Goal: Obtain resource: Obtain resource

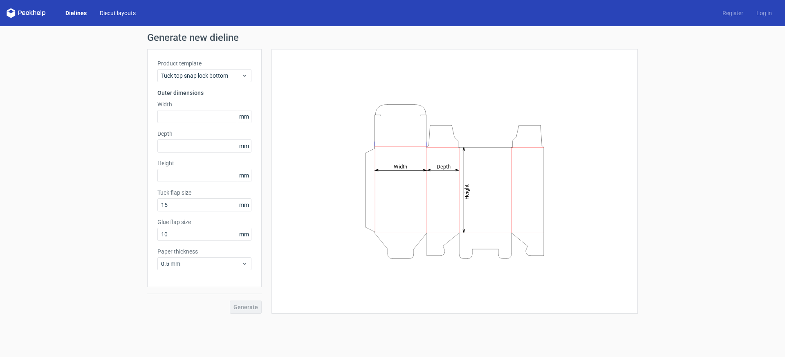
click at [105, 12] on link "Diecut layouts" at bounding box center [117, 13] width 49 height 8
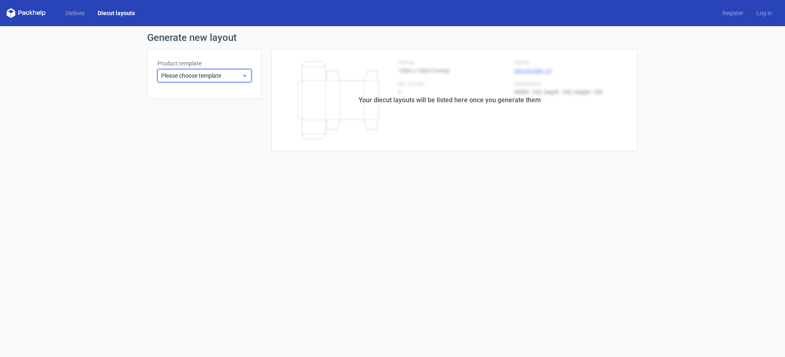
click at [179, 74] on span "Please choose template" at bounding box center [201, 76] width 81 height 8
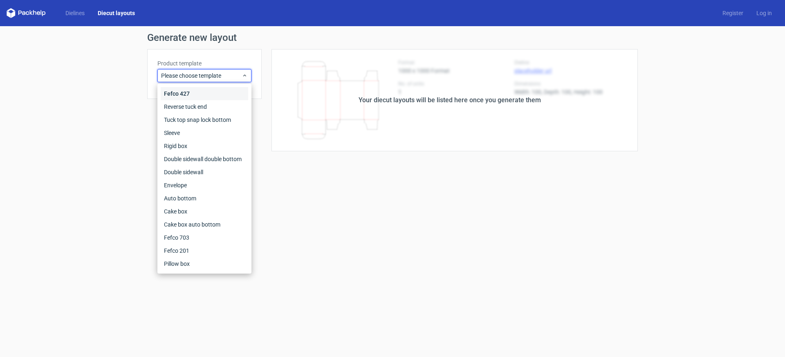
click at [187, 93] on div "Fefco 427" at bounding box center [205, 93] width 88 height 13
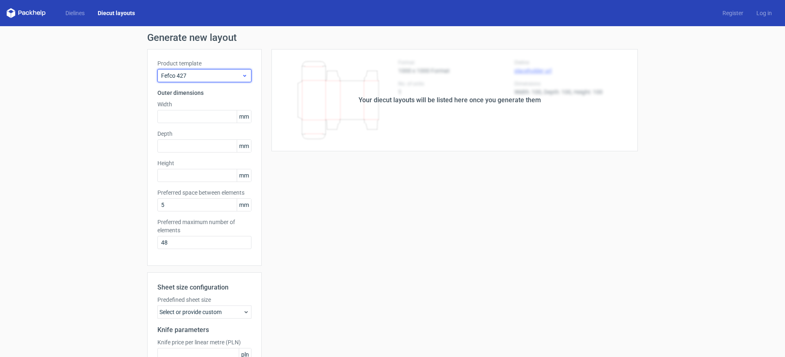
click at [188, 78] on span "Fefco 427" at bounding box center [201, 76] width 81 height 8
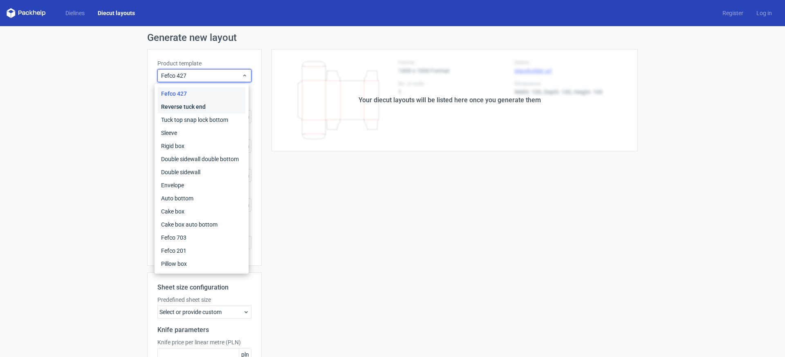
click at [189, 104] on div "Reverse tuck end" at bounding box center [202, 106] width 88 height 13
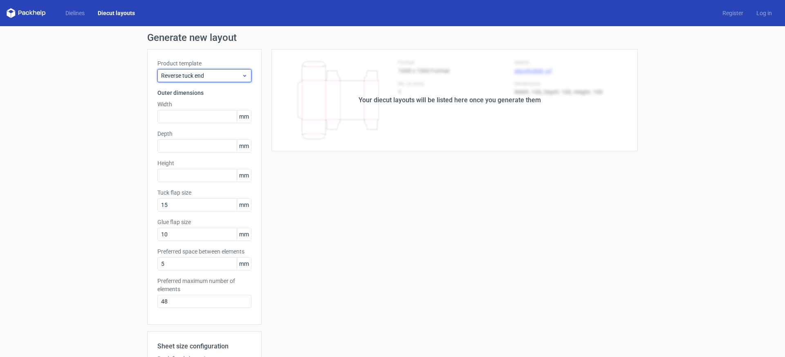
click at [195, 81] on div "Reverse tuck end" at bounding box center [205, 75] width 94 height 13
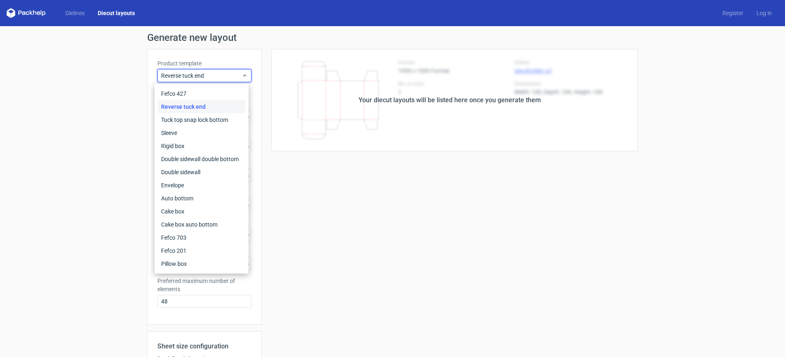
click at [437, 131] on div "Your diecut layouts will be listed here once you generate them" at bounding box center [450, 100] width 376 height 102
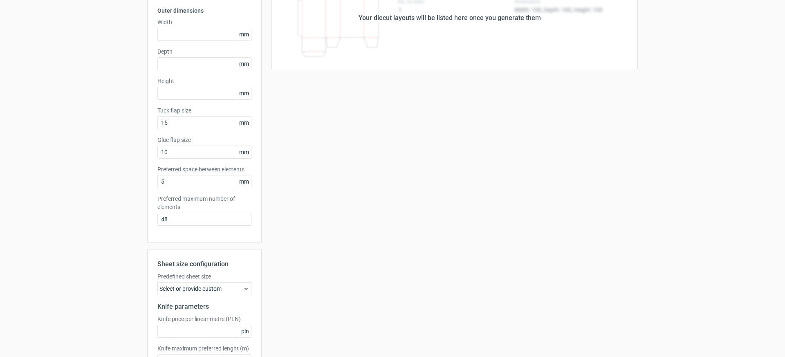
scroll to position [142, 0]
